Goal: Find specific page/section: Find specific page/section

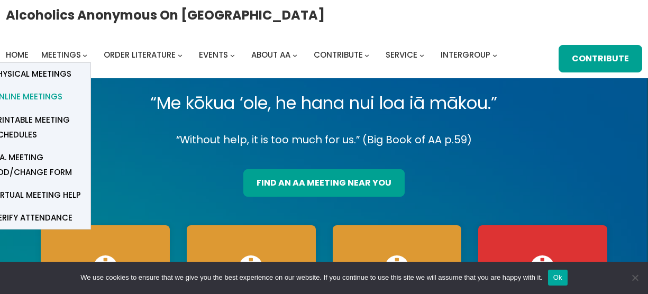
click at [50, 93] on span "Online Meetings" at bounding box center [28, 96] width 70 height 15
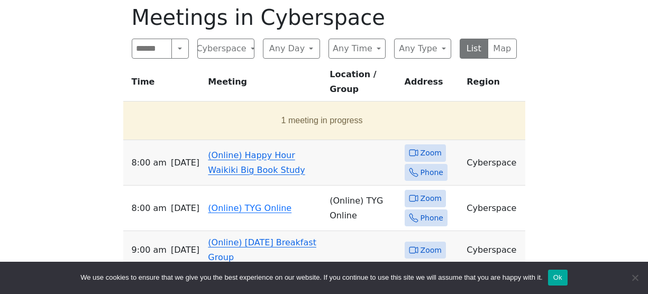
scroll to position [577, 0]
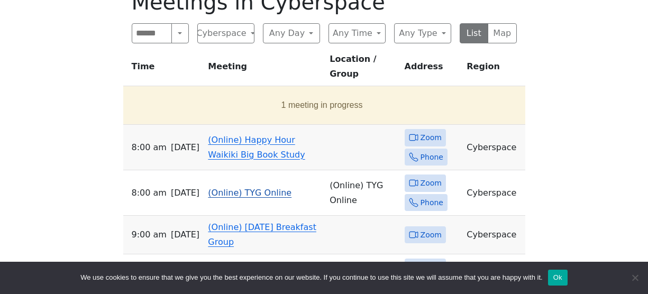
click at [405, 194] on span "Phone" at bounding box center [426, 202] width 43 height 17
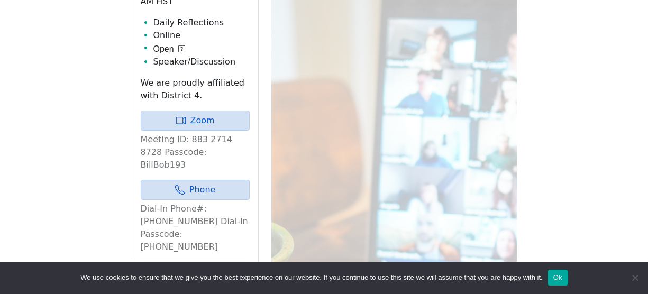
scroll to position [686, 0]
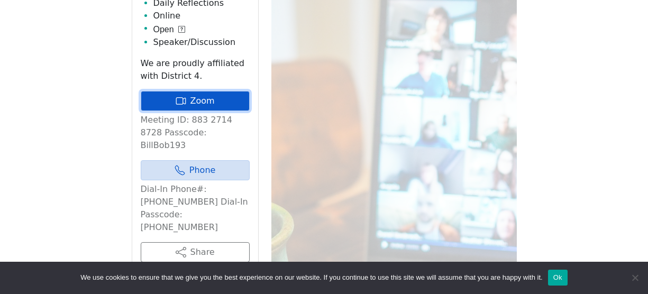
click at [227, 91] on link "Zoom" at bounding box center [195, 101] width 109 height 20
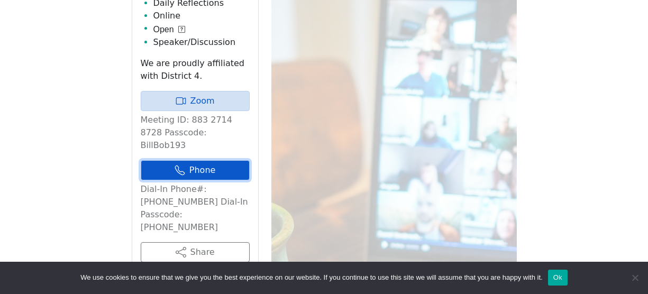
click at [210, 160] on link "Phone" at bounding box center [195, 170] width 109 height 20
